Goal: Task Accomplishment & Management: Use online tool/utility

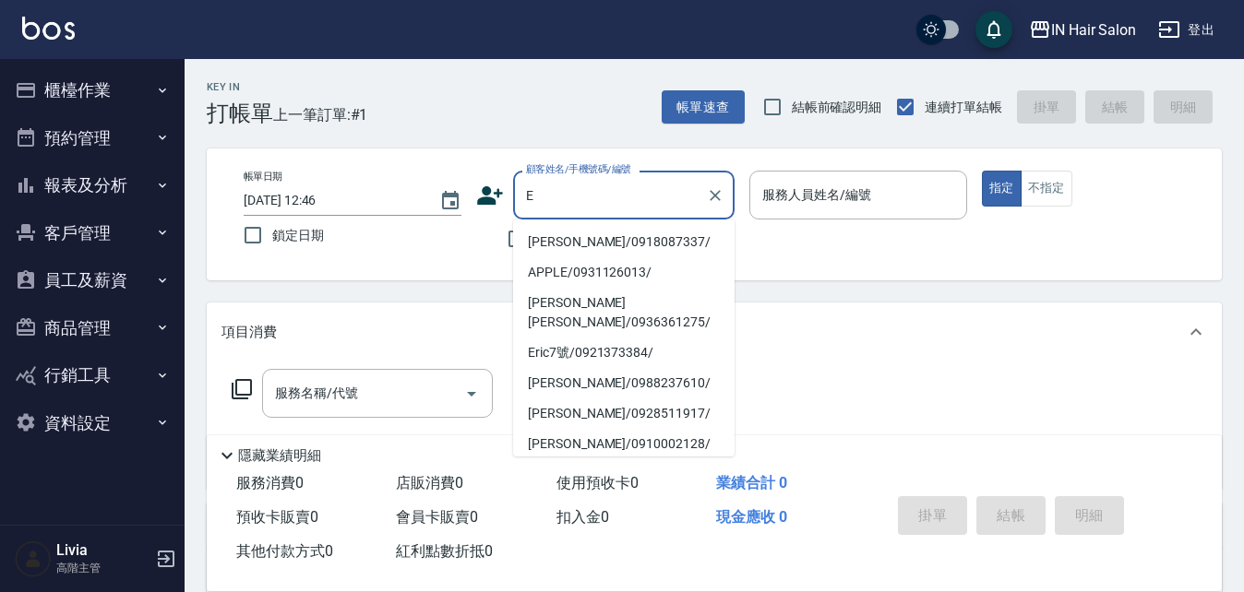
click at [554, 247] on li "[PERSON_NAME]/0918087337/" at bounding box center [623, 242] width 221 height 30
type input "[PERSON_NAME]/0918087337/"
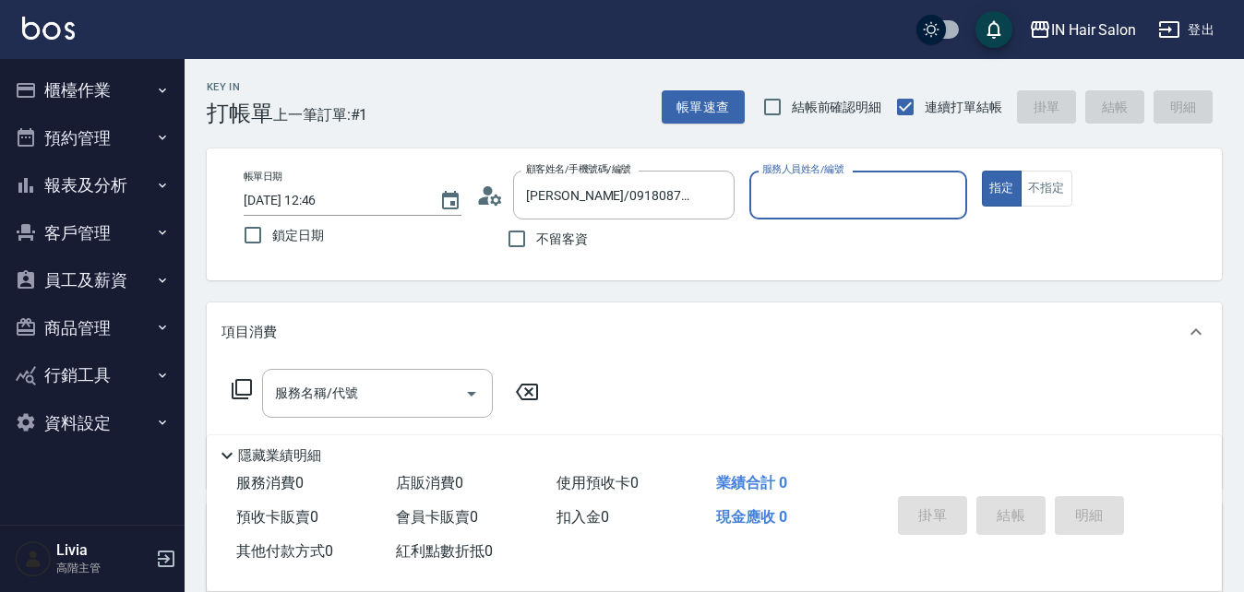
type input "8號店長Livia-8"
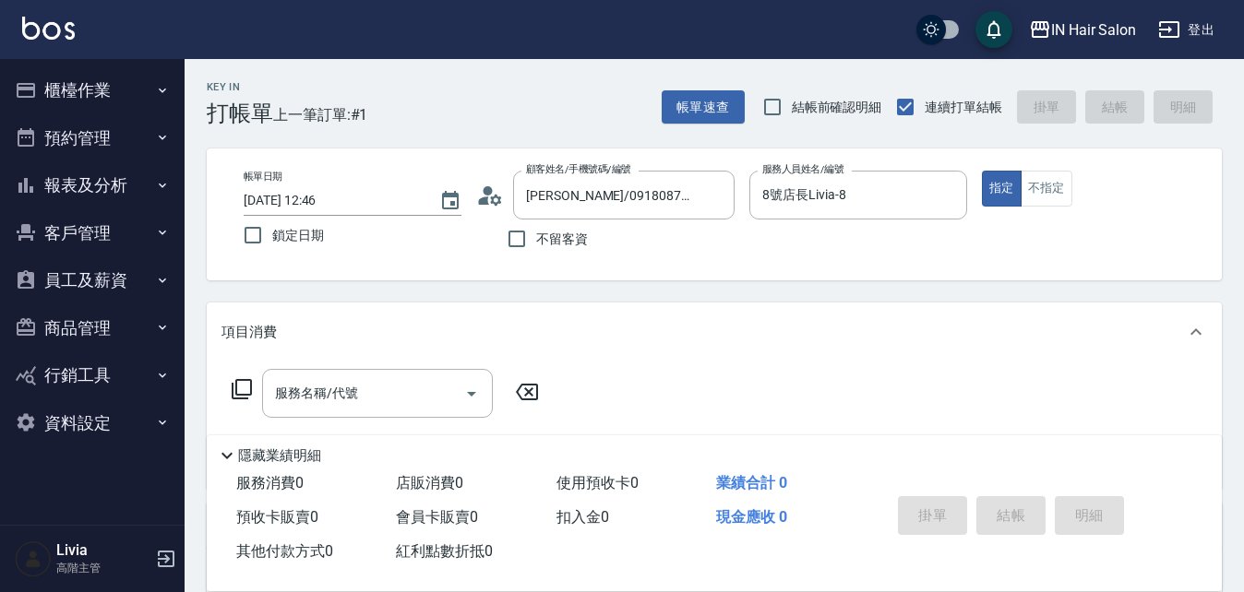
click at [239, 386] on icon at bounding box center [242, 389] width 22 height 22
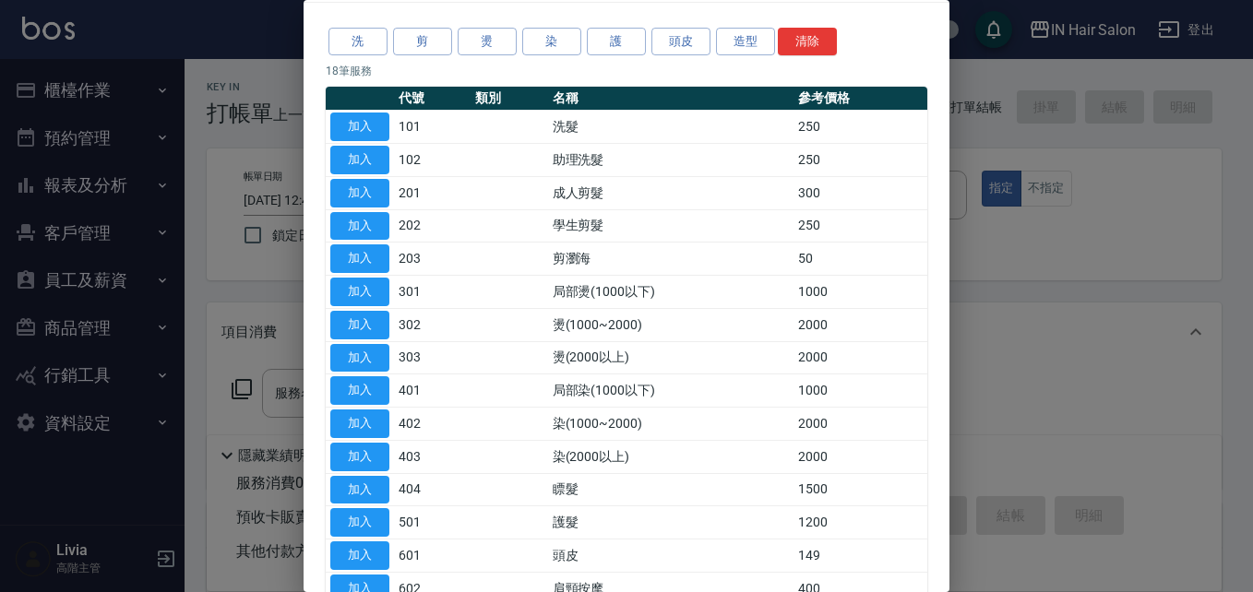
scroll to position [92, 0]
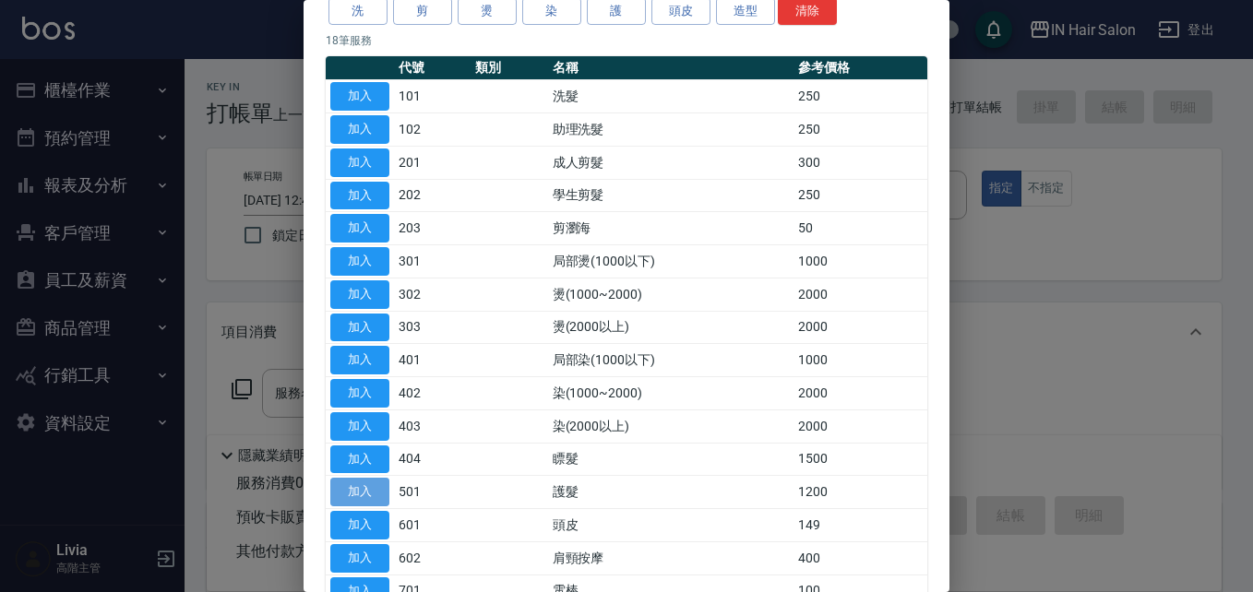
click at [365, 491] on button "加入" at bounding box center [359, 492] width 59 height 29
type input "護髮(501)"
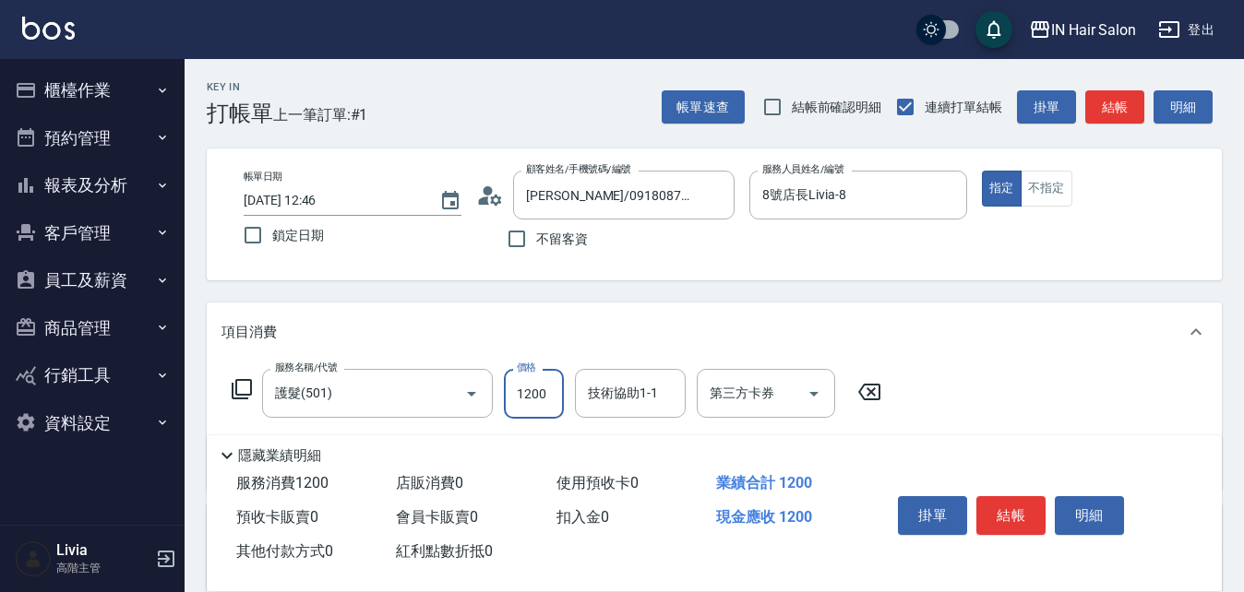
click at [543, 389] on input "1200" at bounding box center [534, 394] width 60 height 50
type input "2100"
click at [945, 378] on div "服務名稱/代號 護髮(501) 服務名稱/代號 價格 2100 價格 技術協助1-1 技術協助1-1 第三方卡券 第三方卡券" at bounding box center [714, 426] width 1015 height 128
click at [1011, 507] on button "結帳" at bounding box center [1010, 515] width 69 height 39
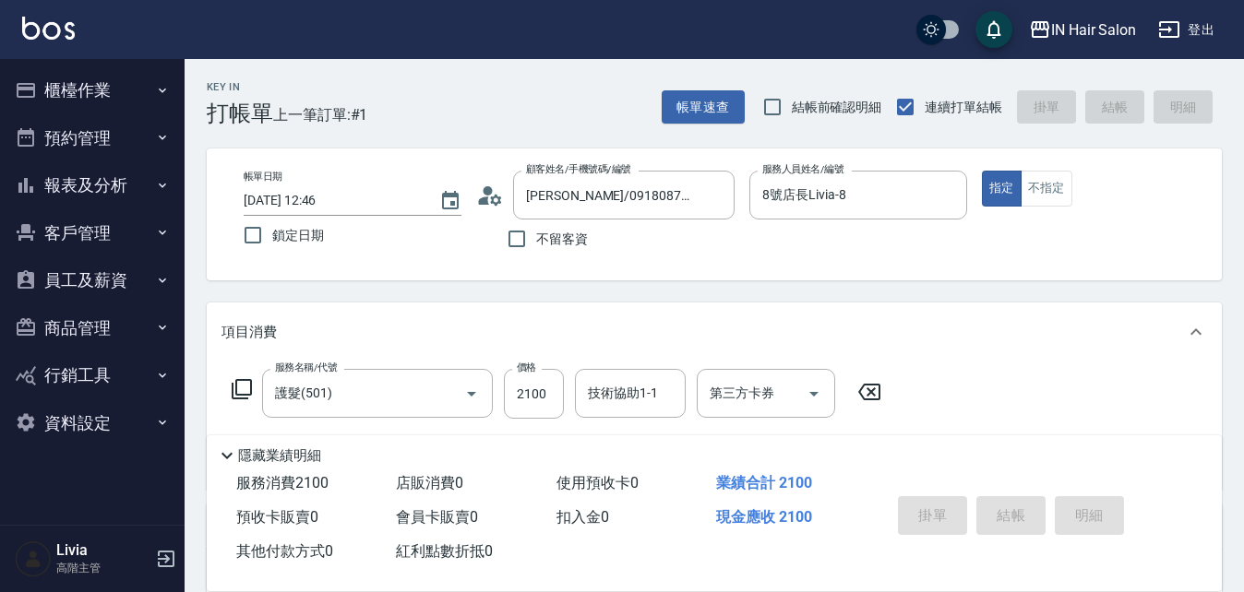
type input "[DATE] 14:57"
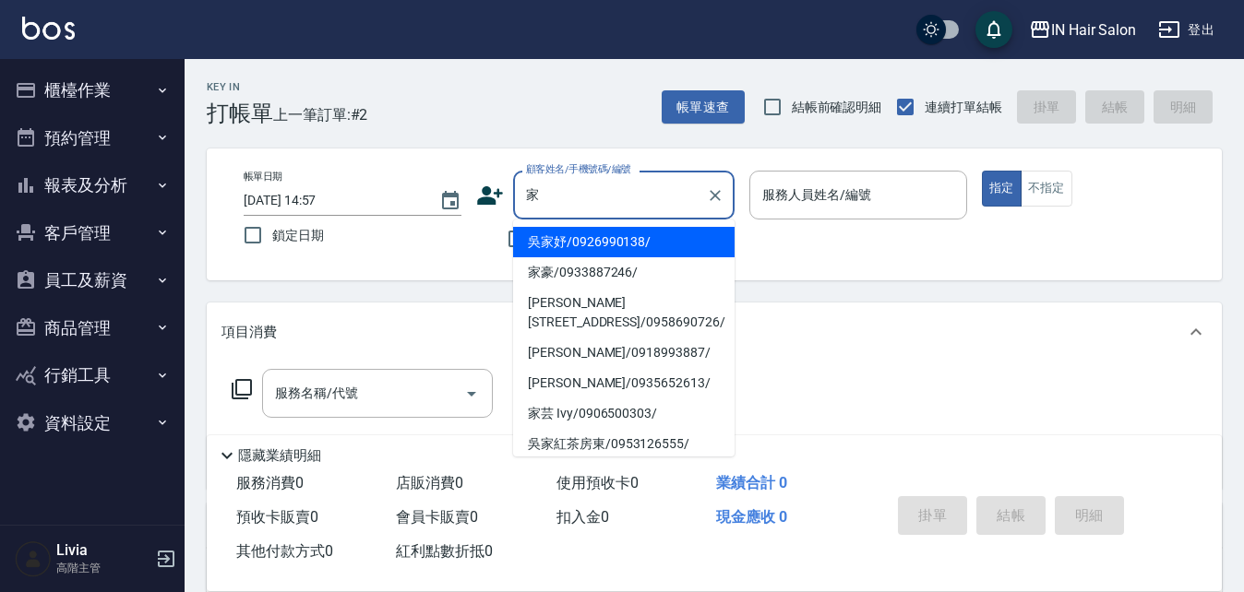
click at [543, 278] on li "家豪/0933887246/" at bounding box center [623, 272] width 221 height 30
type input "家豪/0933887246/"
type input "7號設計師[PERSON_NAME]-7"
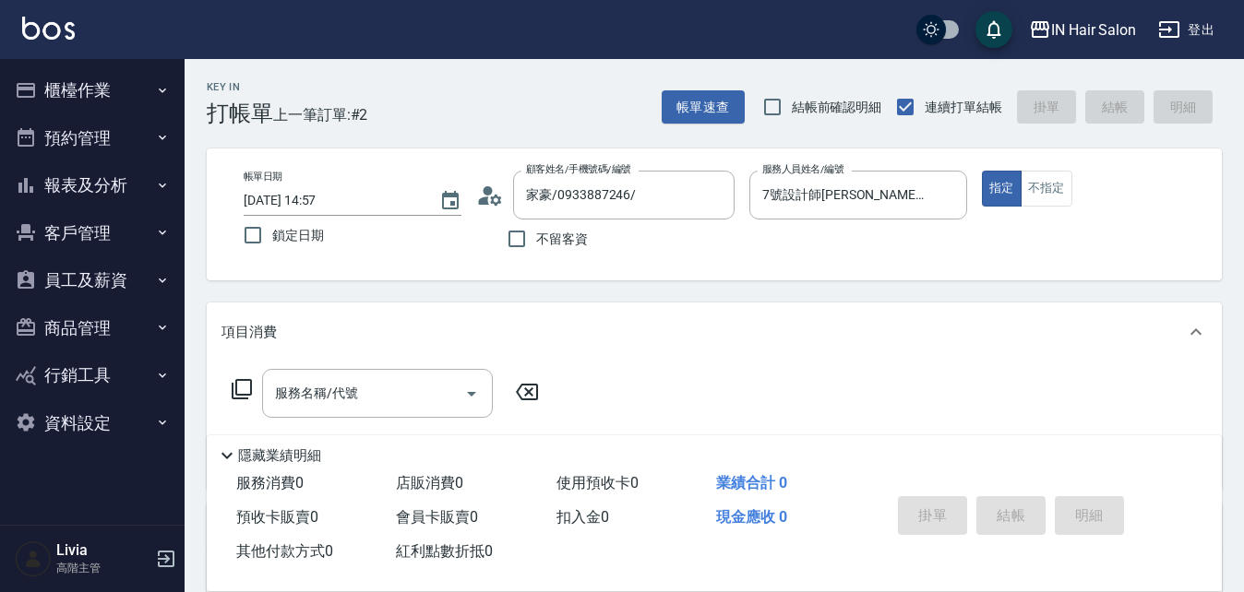
click at [241, 383] on icon at bounding box center [242, 389] width 22 height 22
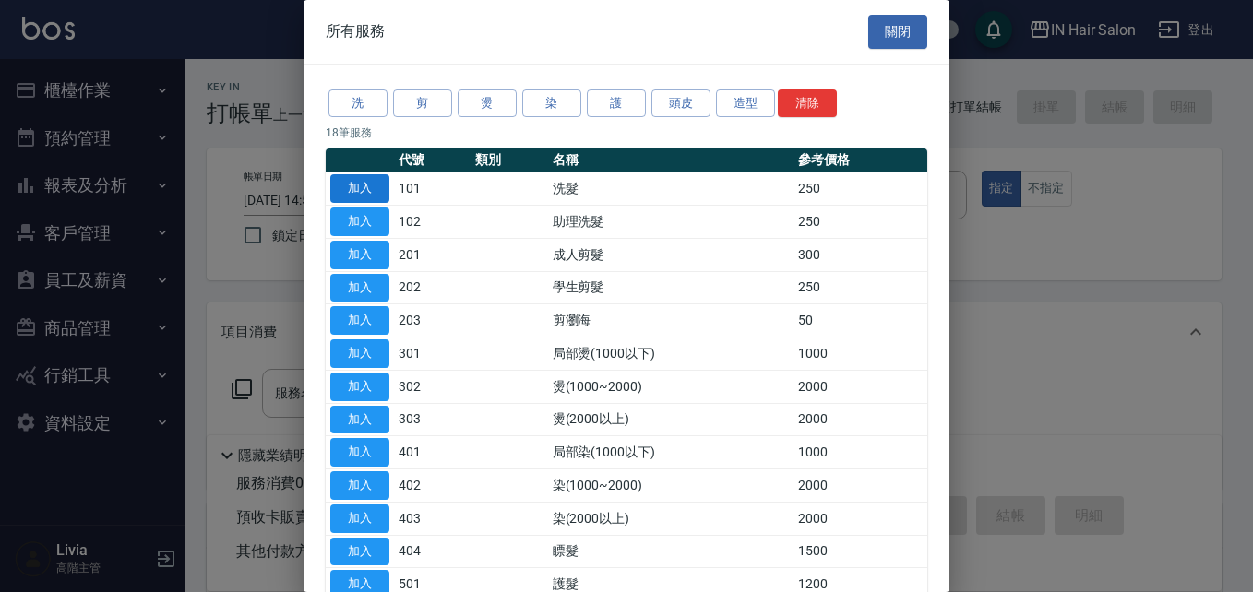
click at [365, 188] on button "加入" at bounding box center [359, 188] width 59 height 29
type input "洗髮(101)"
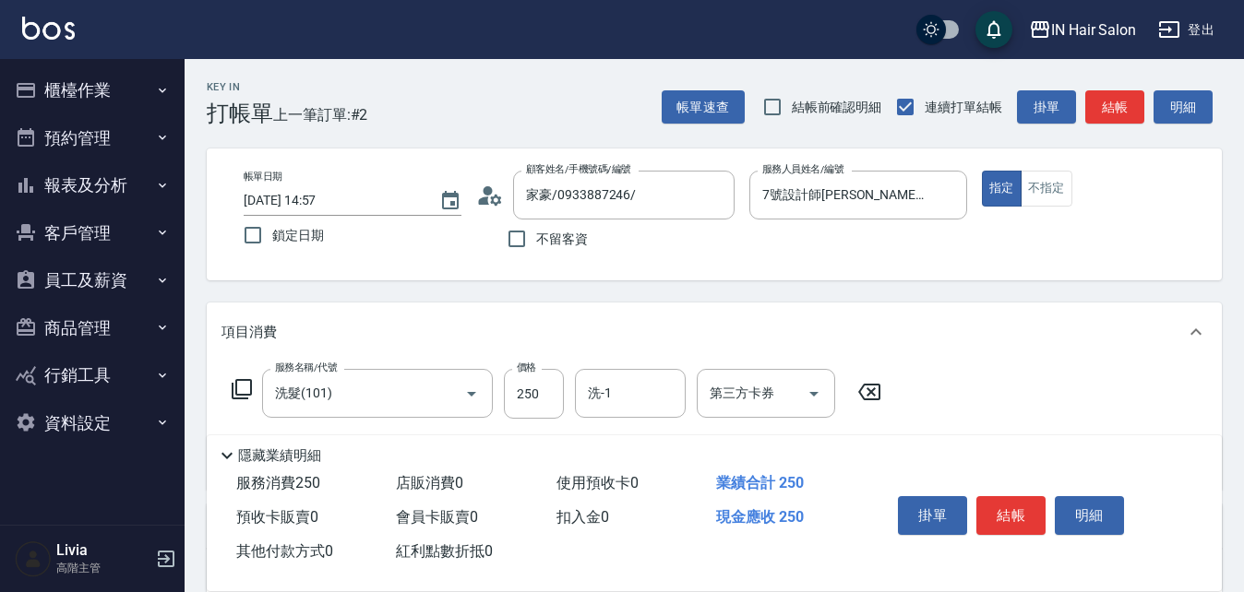
click at [244, 386] on icon at bounding box center [242, 389] width 22 height 22
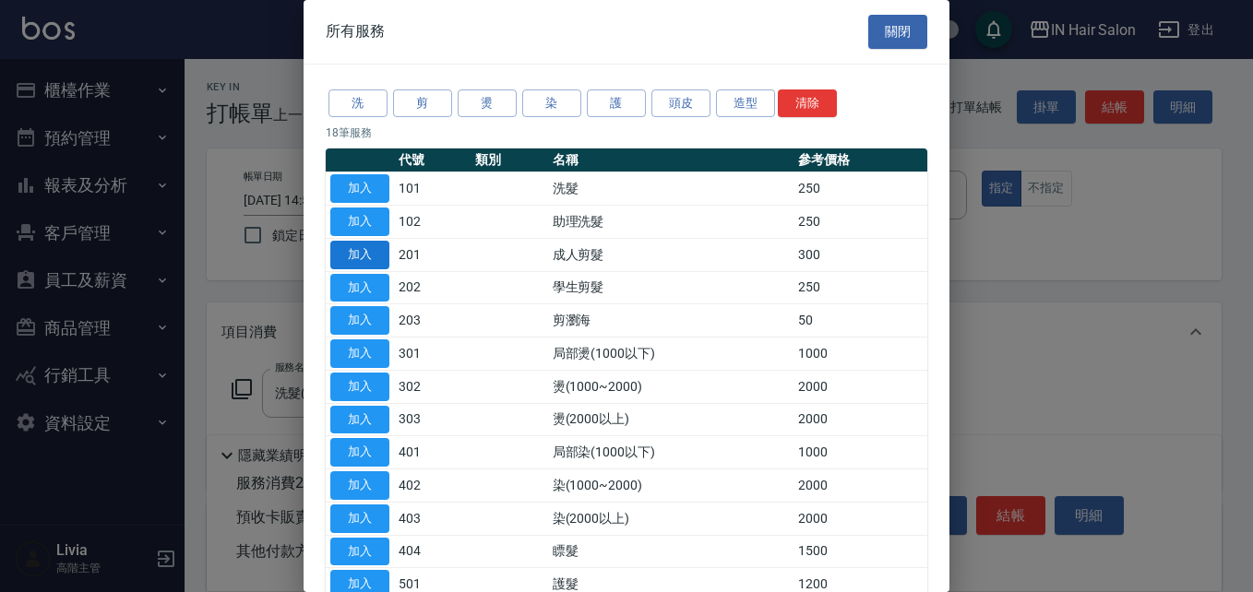
click at [366, 250] on button "加入" at bounding box center [359, 255] width 59 height 29
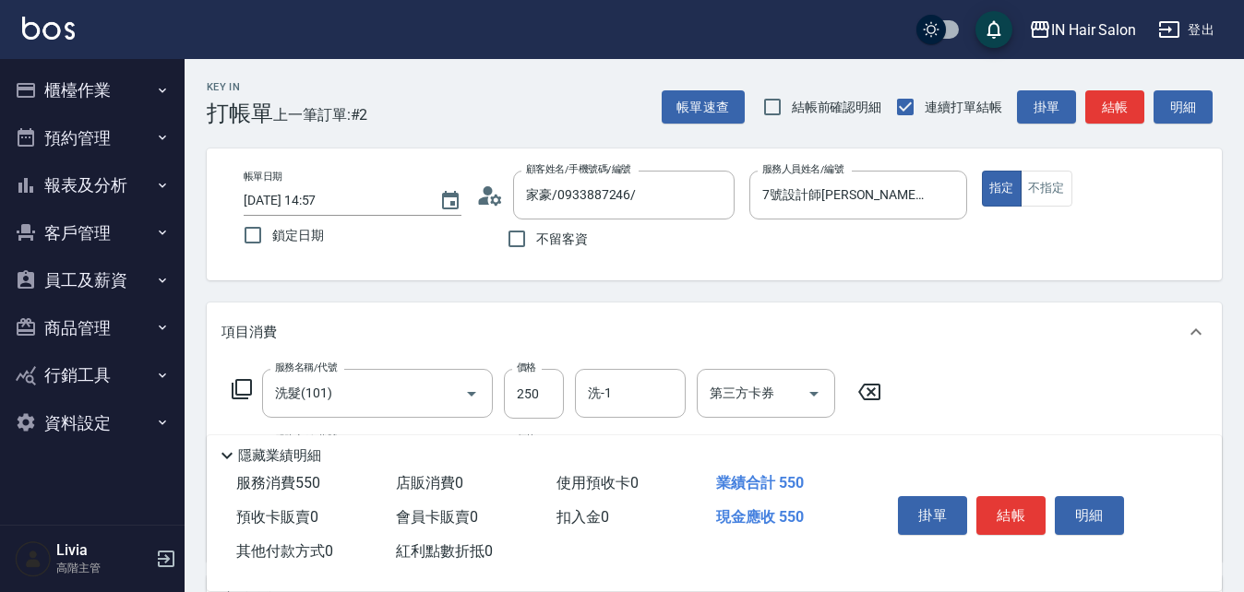
click at [240, 388] on icon at bounding box center [242, 389] width 22 height 22
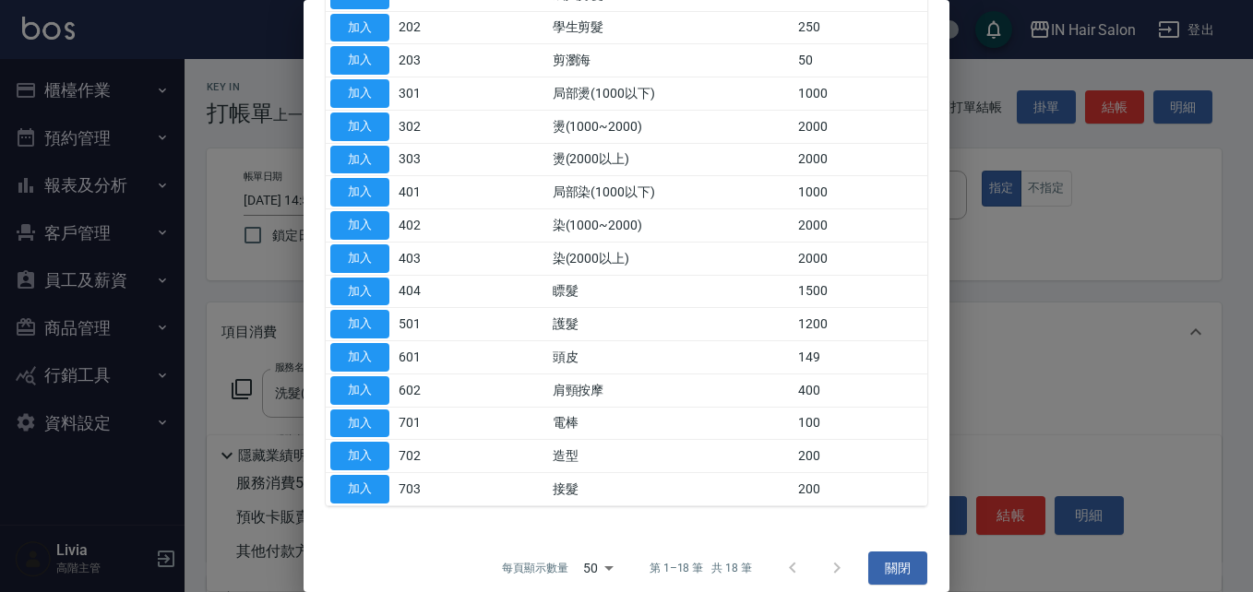
scroll to position [276, 0]
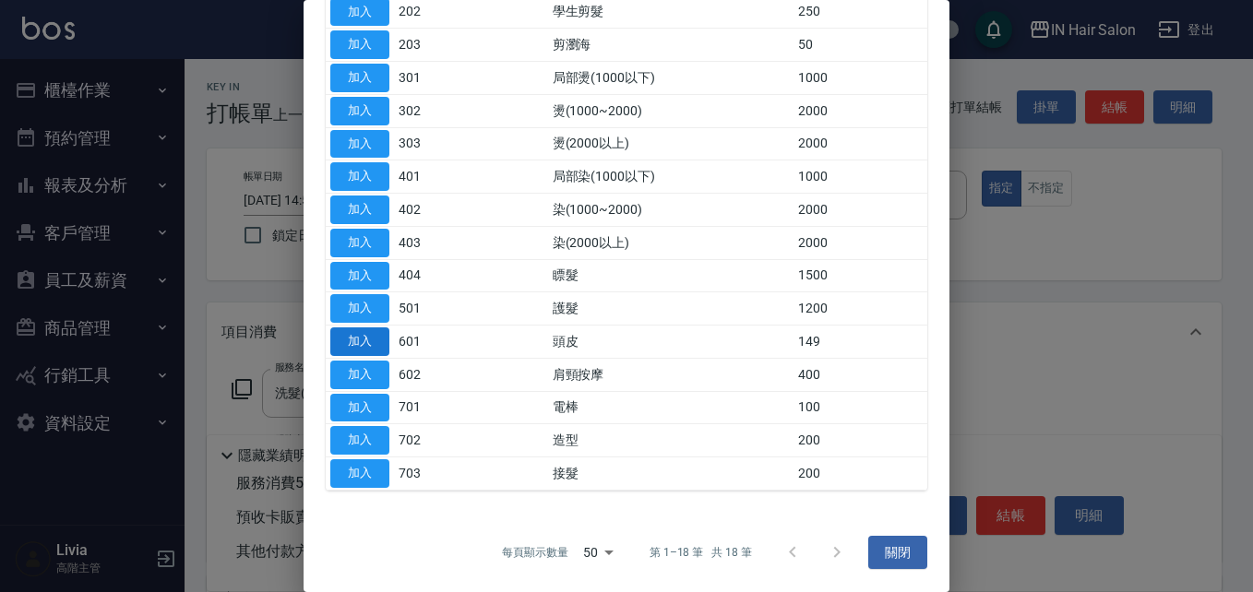
click at [371, 342] on button "加入" at bounding box center [359, 342] width 59 height 29
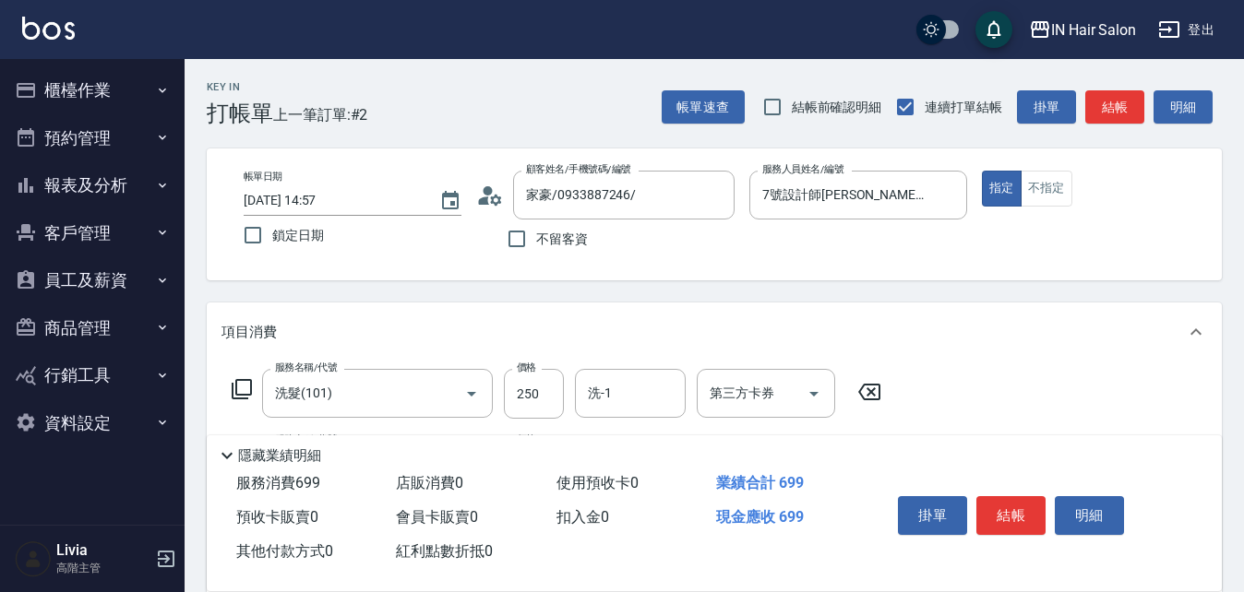
click at [242, 389] on icon at bounding box center [242, 389] width 22 height 22
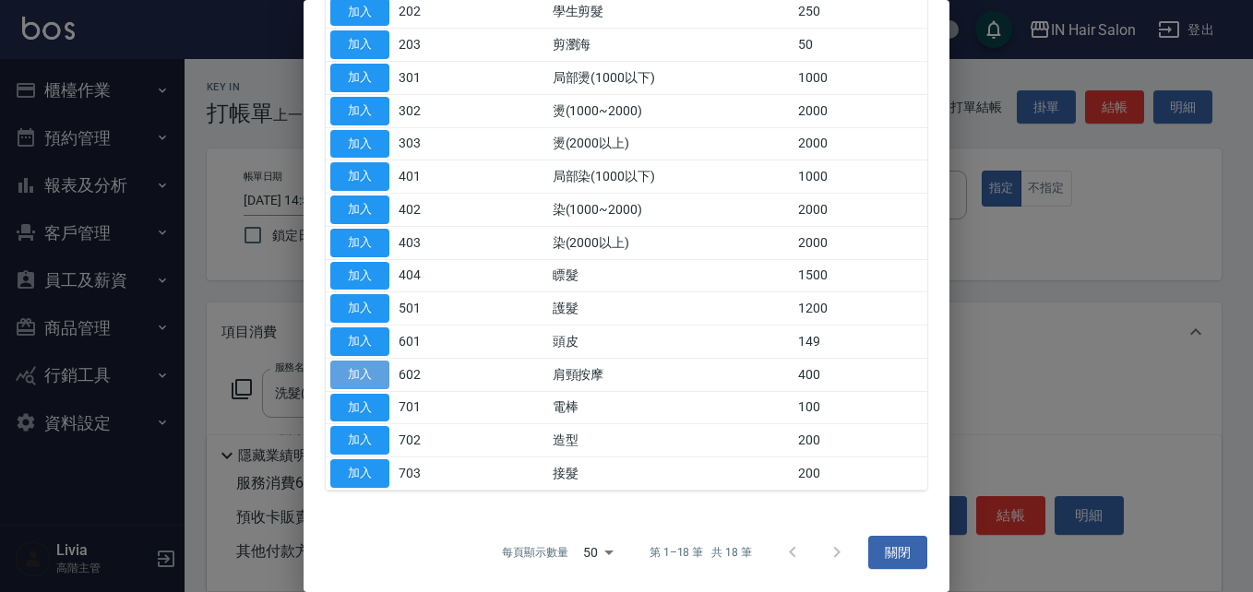
click at [361, 375] on button "加入" at bounding box center [359, 375] width 59 height 29
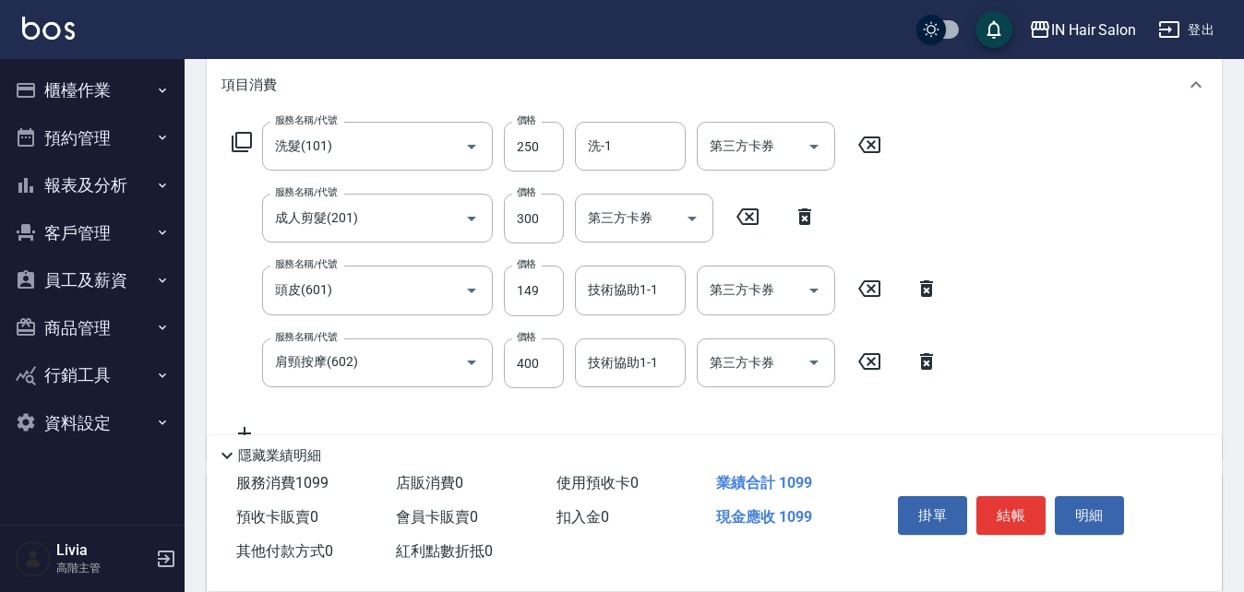
scroll to position [277, 0]
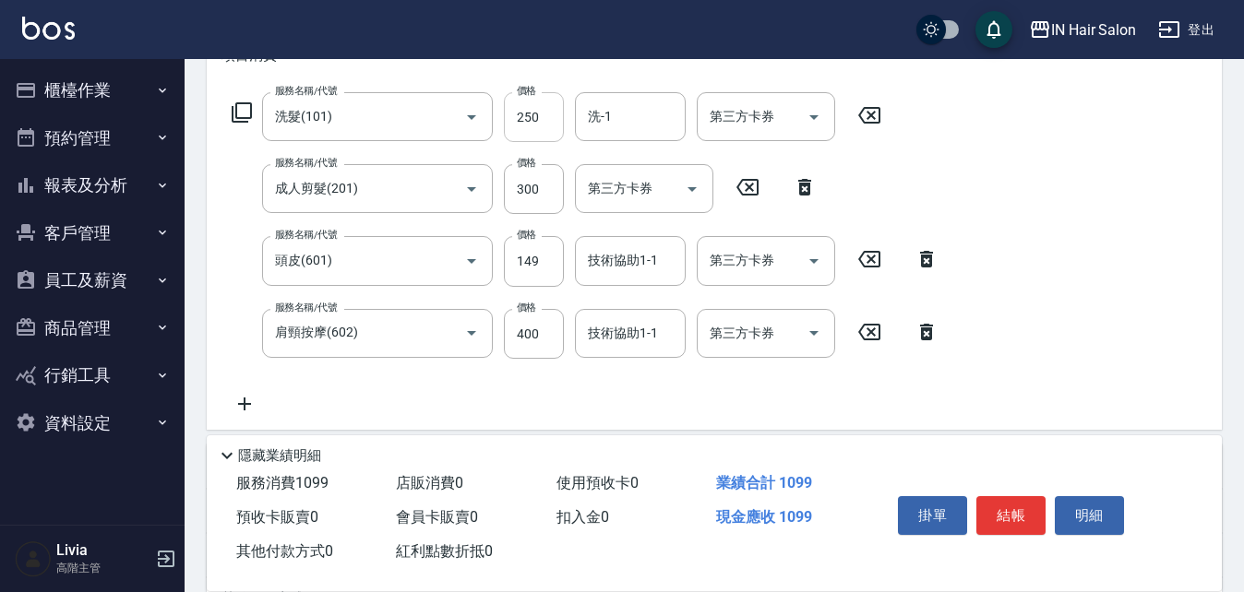
click at [544, 112] on input "250" at bounding box center [534, 117] width 60 height 50
type input "300"
click at [494, 224] on div "服務名稱/代號 洗髮(101) 服務名稱/代號 價格 300 價格 洗-1 洗-1 第三方卡券 第三方卡券 服務名稱/代號 成人剪髮(201) 服務名稱/代號…" at bounding box center [585, 253] width 728 height 323
click at [537, 192] on input "300" at bounding box center [534, 189] width 60 height 50
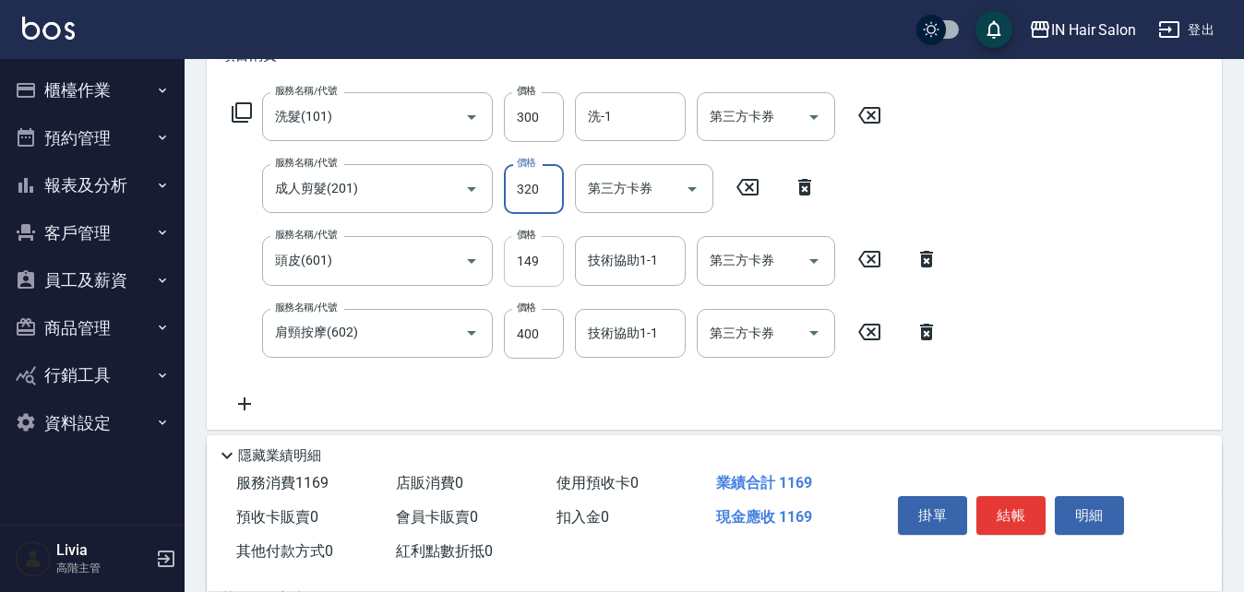
type input "320"
click at [538, 266] on input "149" at bounding box center [534, 261] width 60 height 50
type input "150"
click at [445, 386] on div "服務名稱/代號 洗髮(101) 服務名稱/代號 價格 300 價格 洗-1 洗-1 第三方卡券 第三方卡券 服務名稱/代號 成人剪髮(201) 服務名稱/代號…" at bounding box center [585, 253] width 728 height 323
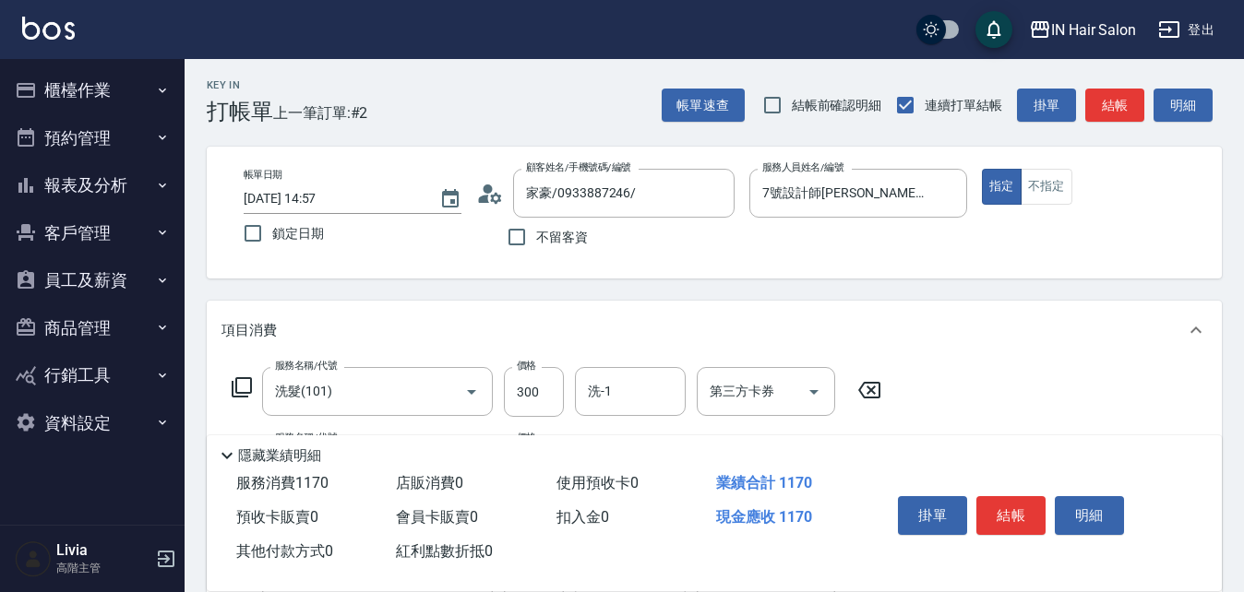
scroll to position [0, 0]
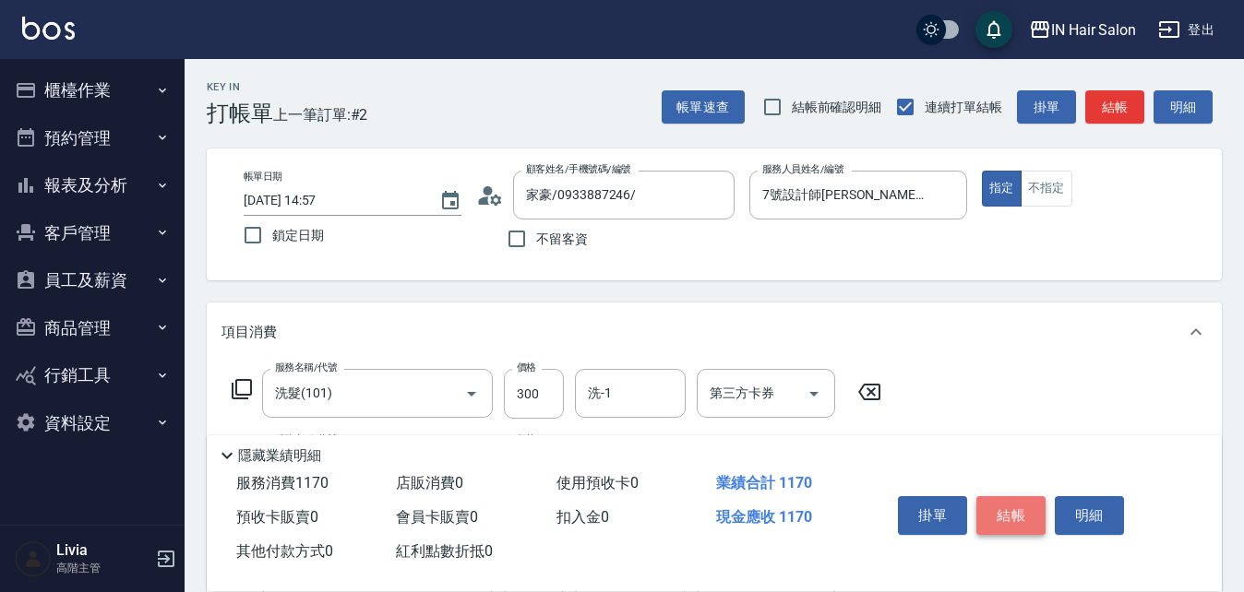
click at [1000, 504] on button "結帳" at bounding box center [1010, 515] width 69 height 39
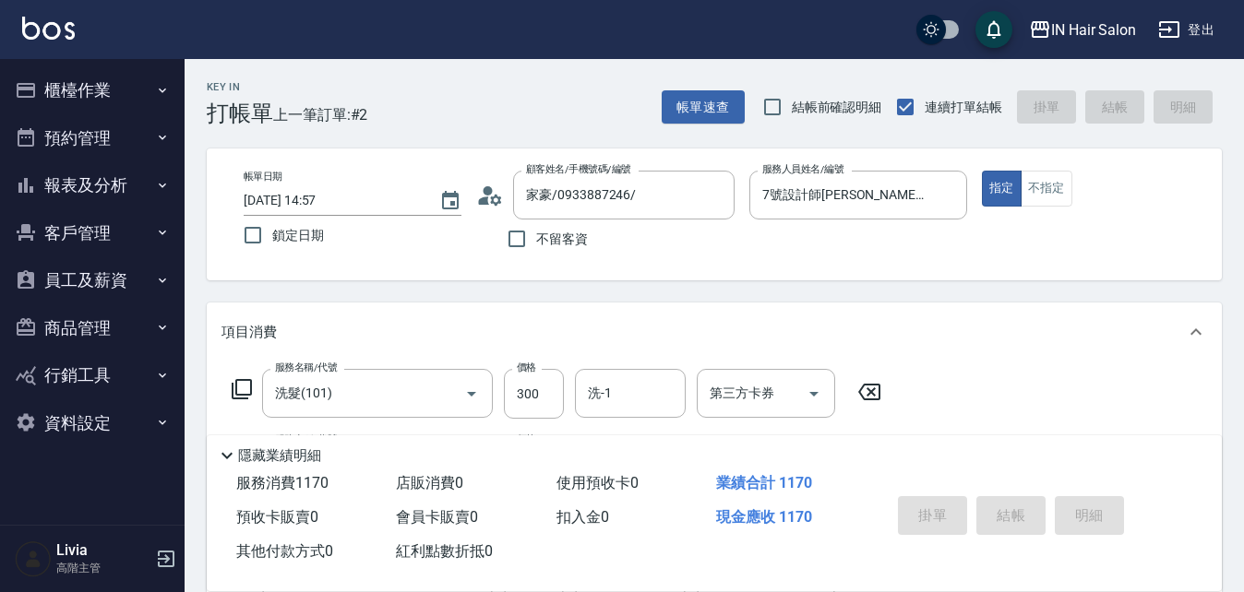
type input "[DATE] 14:58"
